Goal: Navigation & Orientation: Find specific page/section

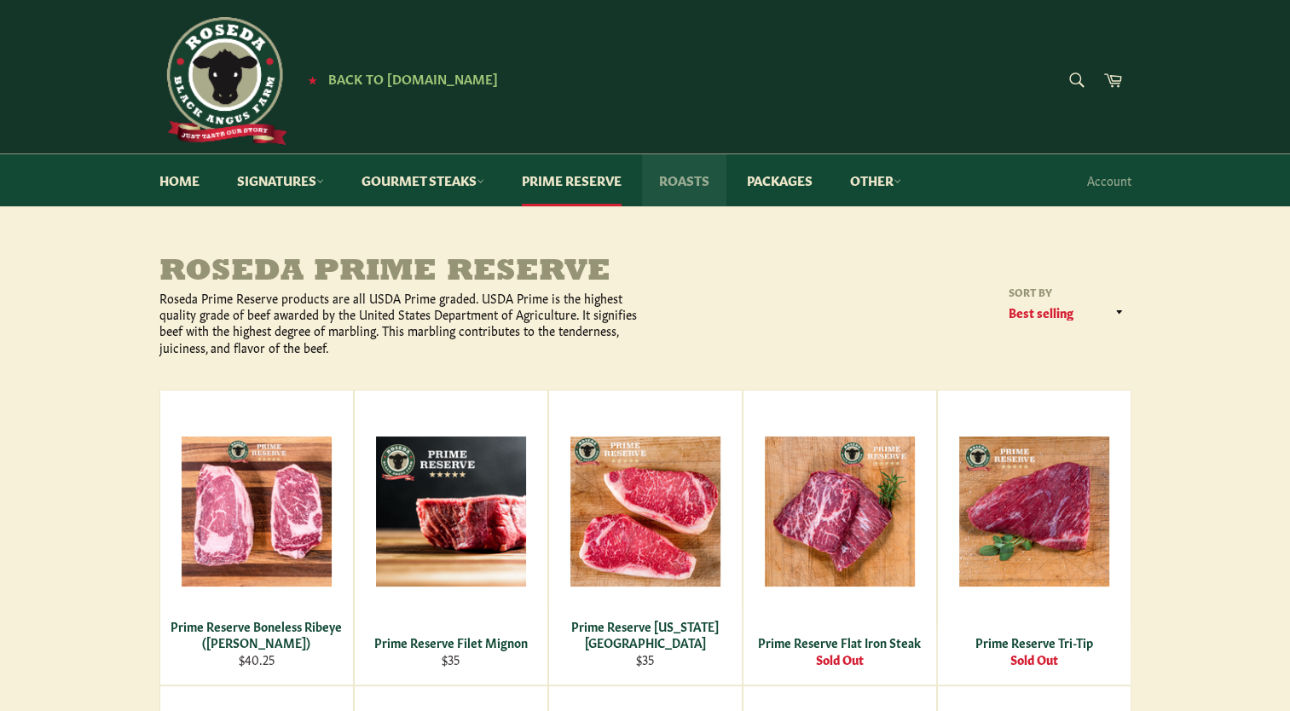
click at [695, 179] on link "Roasts" at bounding box center [684, 180] width 84 height 52
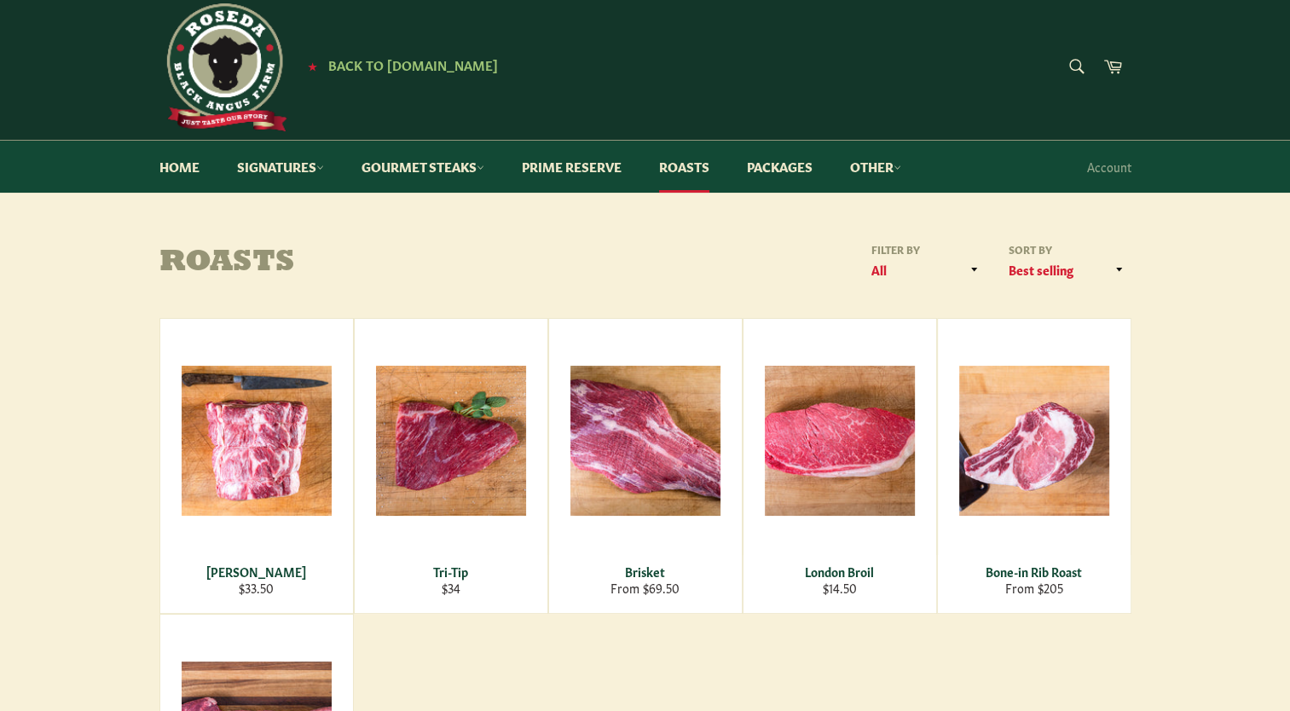
scroll to position [9, 0]
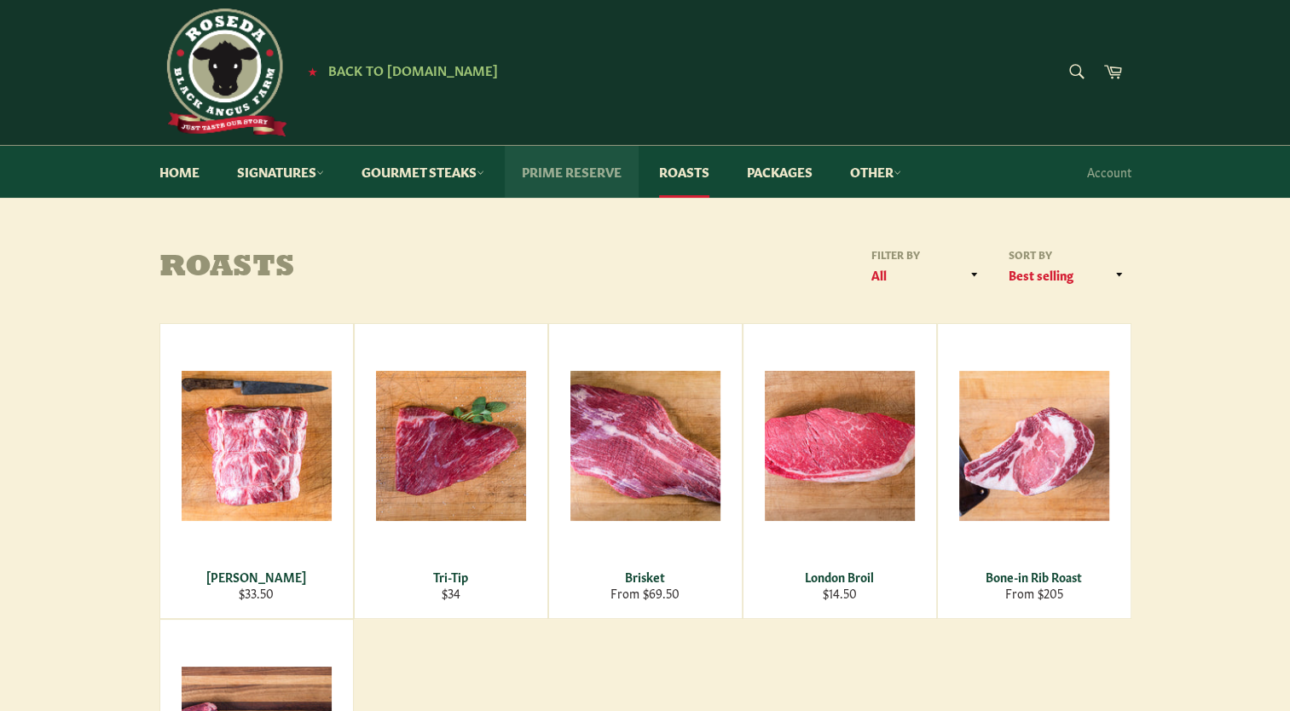
click at [592, 170] on link "Prime Reserve" at bounding box center [572, 172] width 134 height 52
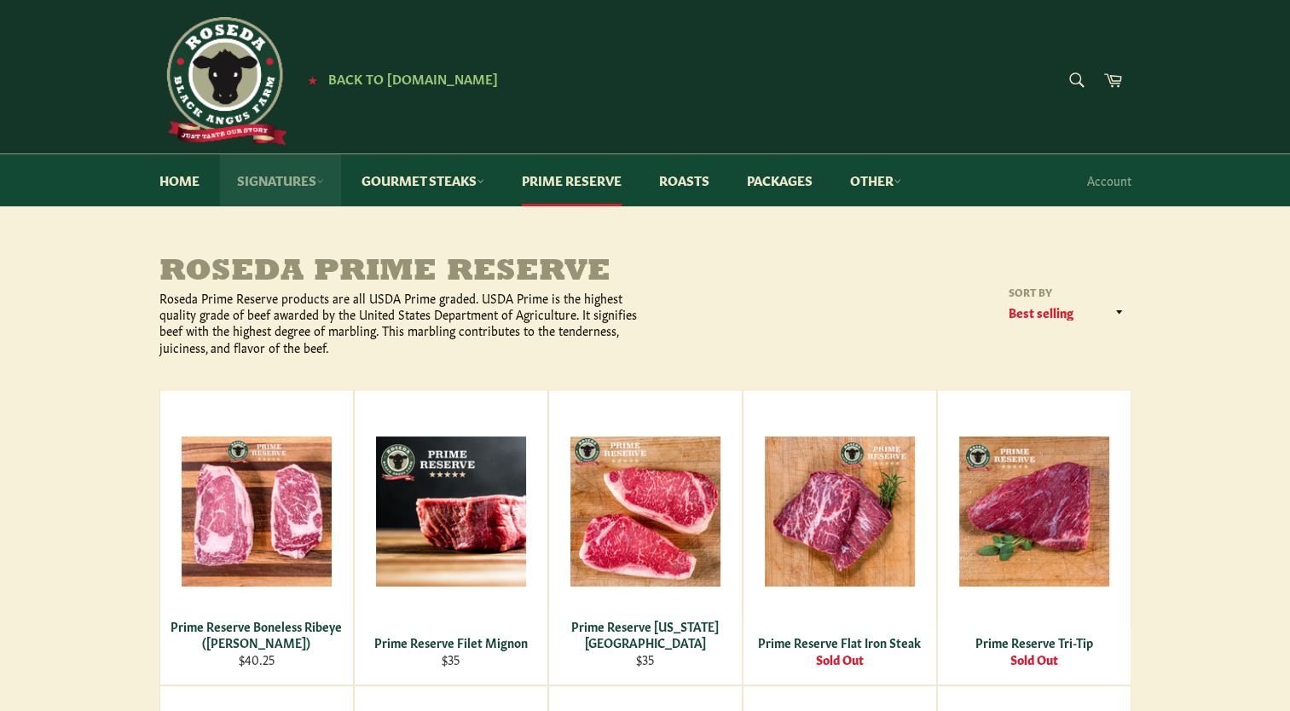
click at [319, 179] on icon at bounding box center [320, 181] width 8 height 8
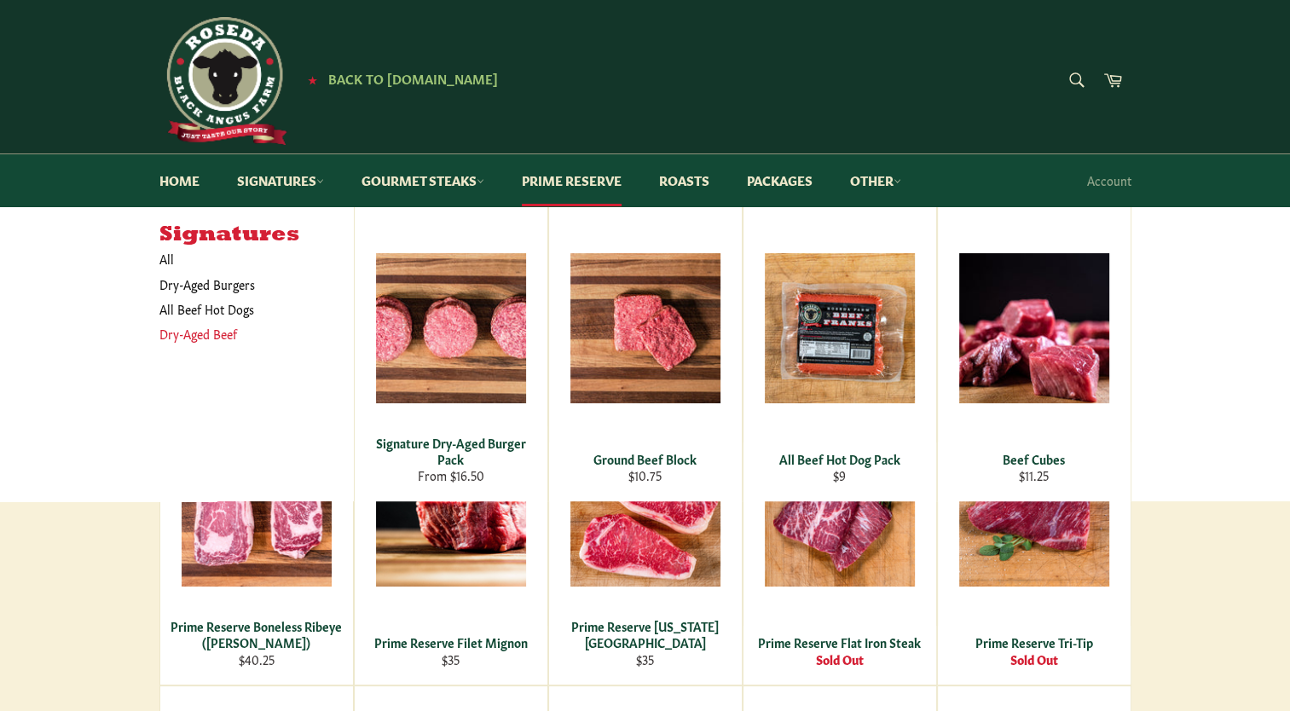
click at [232, 331] on link "Dry-Aged Beef" at bounding box center [244, 333] width 186 height 25
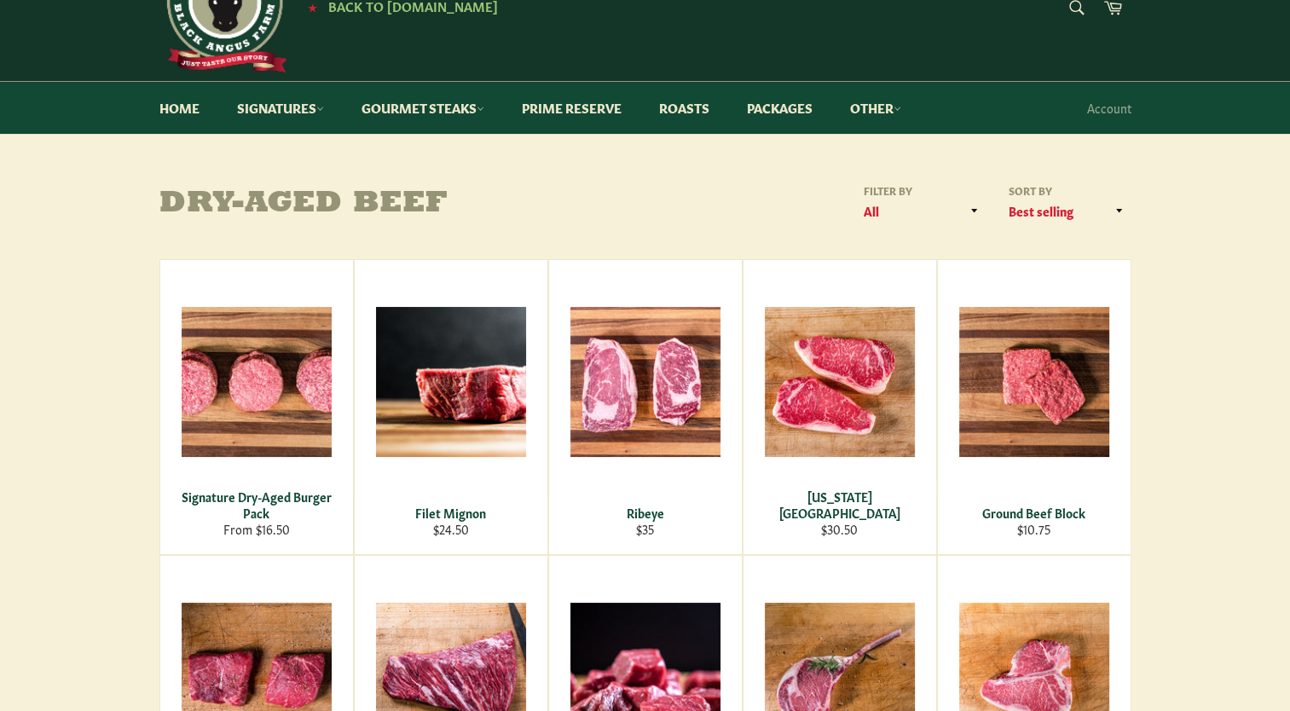
scroll to position [51, 0]
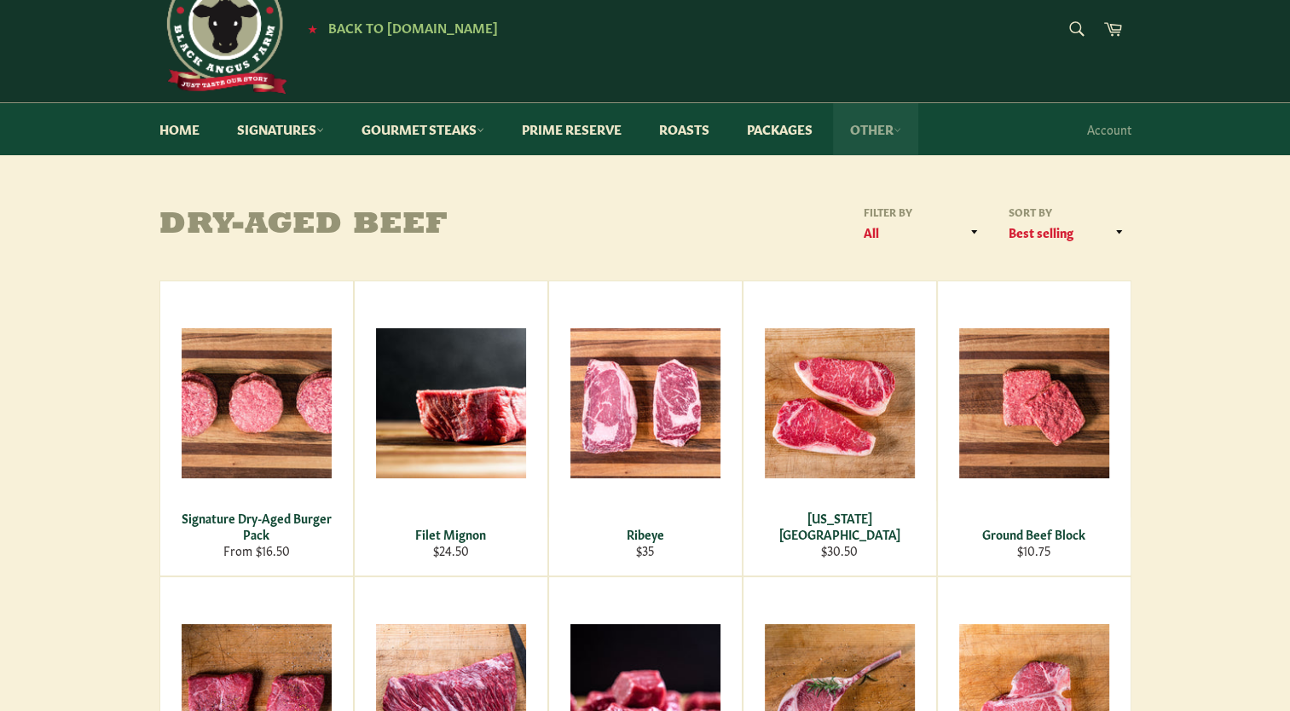
click at [903, 124] on link "Other" at bounding box center [875, 129] width 85 height 52
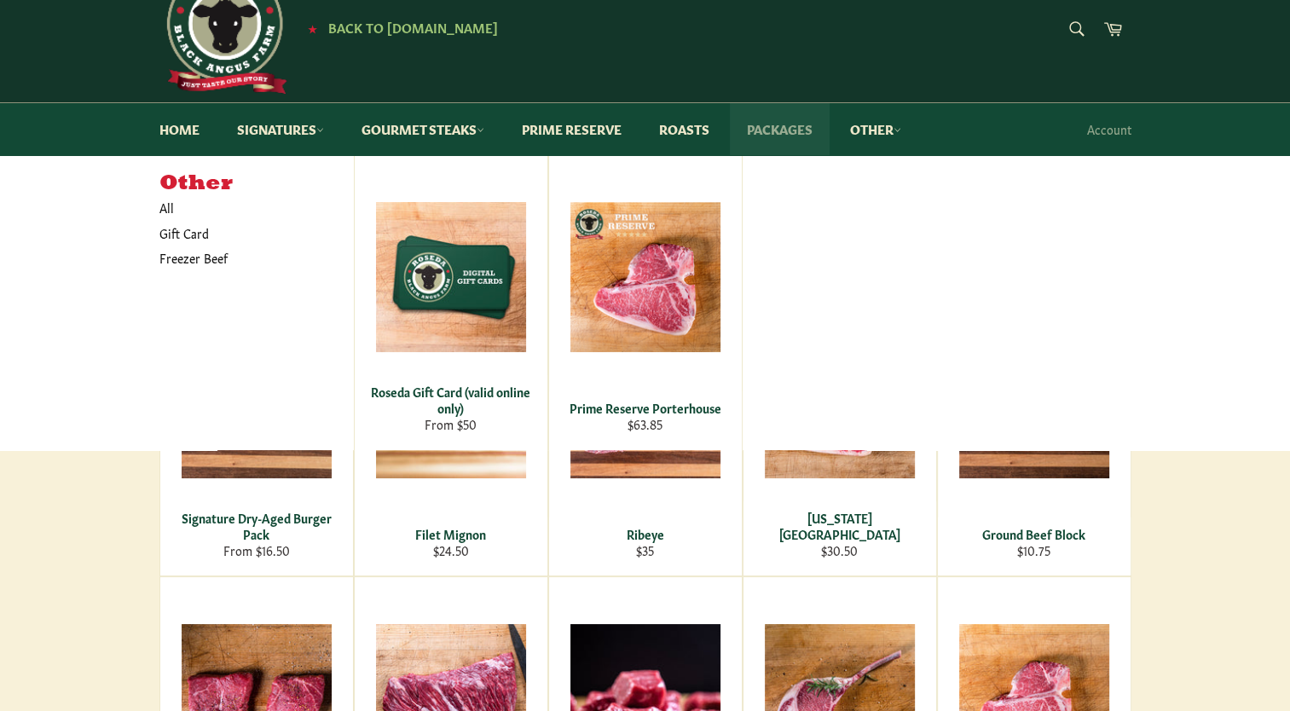
click at [802, 125] on link "Packages" at bounding box center [780, 129] width 100 height 52
